Goal: Information Seeking & Learning: Check status

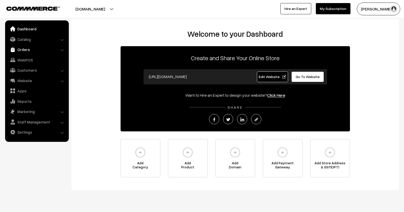
click at [27, 48] on link "Orders" at bounding box center [36, 49] width 61 height 9
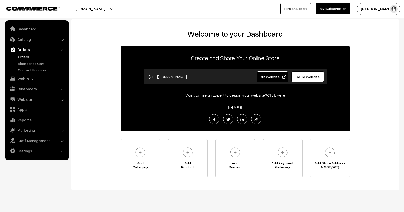
click at [27, 54] on link "Orders" at bounding box center [42, 56] width 50 height 5
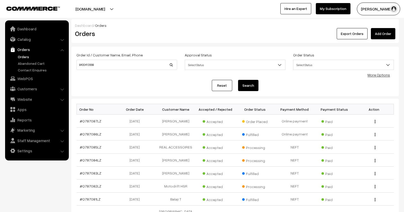
type input "8400413998"
click at [238, 80] on button "Search" at bounding box center [248, 85] width 20 height 11
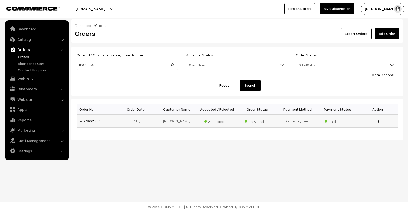
click at [91, 121] on link "#O786613LZ" at bounding box center [90, 121] width 20 height 4
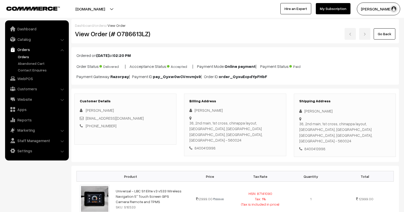
scroll to position [22, 0]
